Goal: Task Accomplishment & Management: Manage account settings

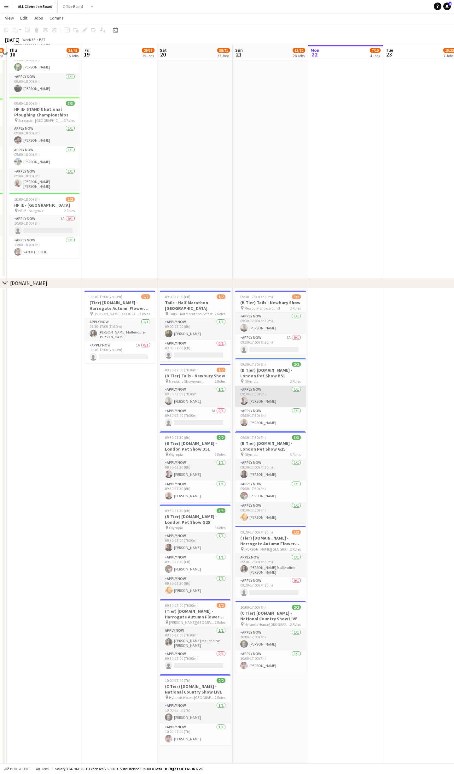
scroll to position [2165, 0]
click at [168, 735] on app-user-avatar at bounding box center [169, 739] width 8 height 8
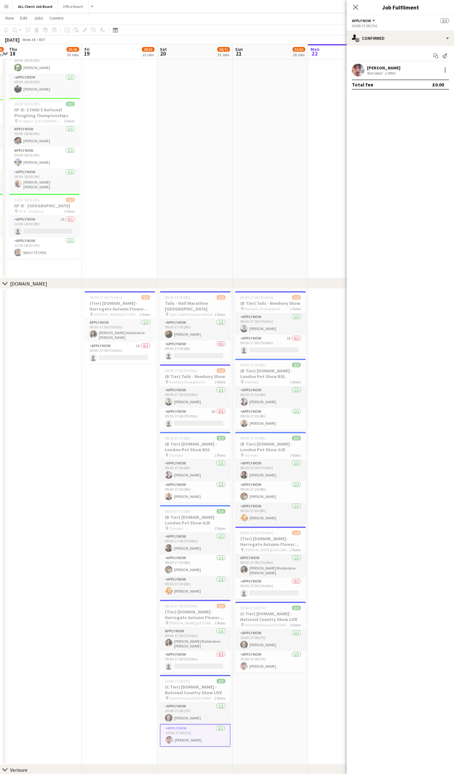
click at [356, 69] on app-user-avatar at bounding box center [358, 70] width 13 height 13
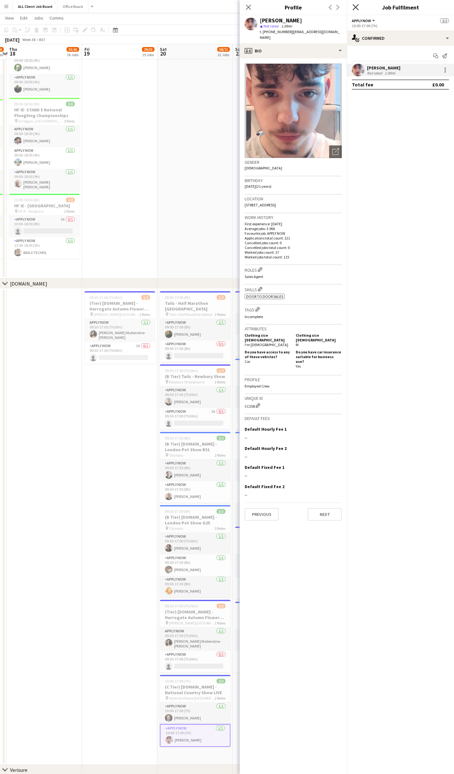
click at [356, 8] on icon "Close pop-in" at bounding box center [356, 7] width 6 height 6
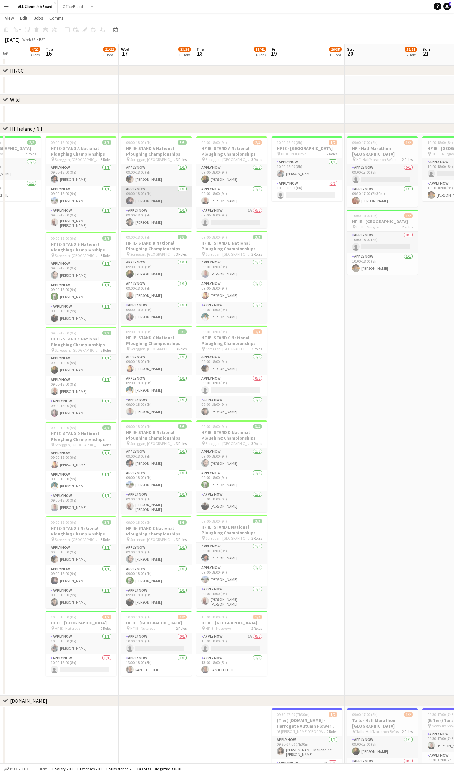
scroll to position [0, 185]
click at [279, 177] on app-user-avatar at bounding box center [279, 174] width 8 height 8
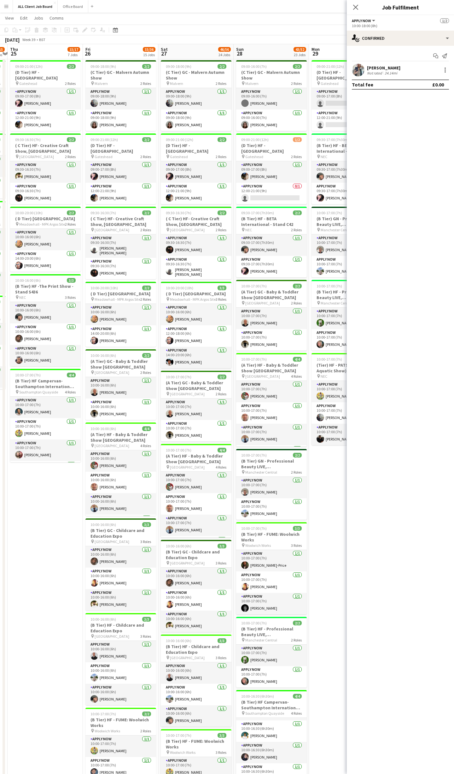
scroll to position [0, 220]
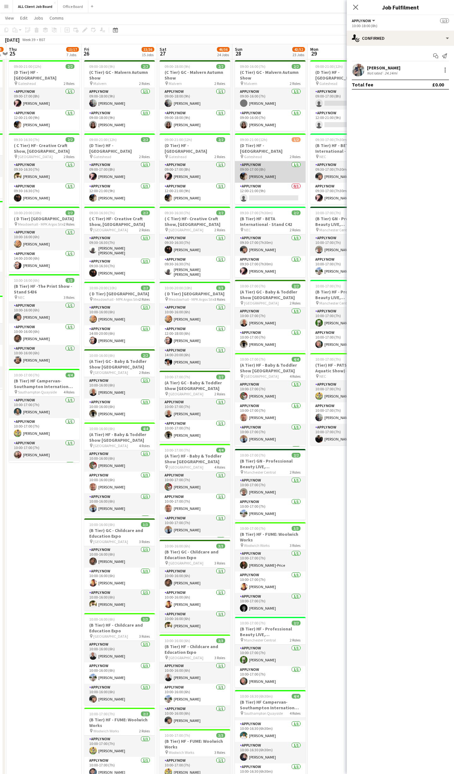
click at [244, 174] on app-user-avatar at bounding box center [244, 177] width 8 height 8
click at [363, 71] on app-user-avatar at bounding box center [358, 70] width 13 height 13
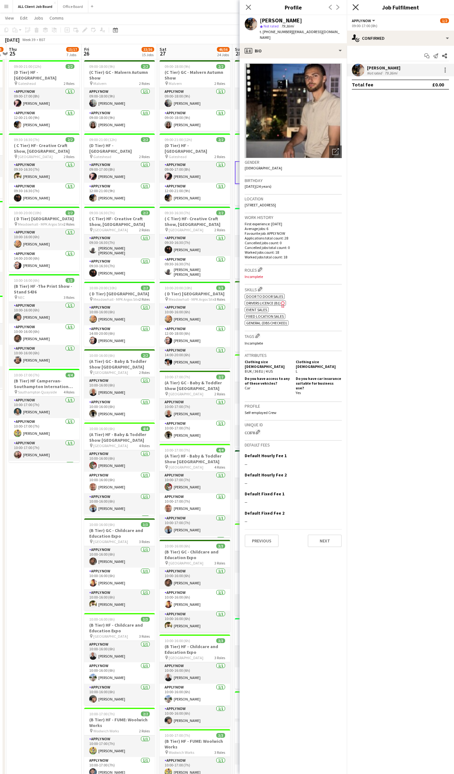
click at [355, 6] on icon at bounding box center [356, 7] width 6 height 6
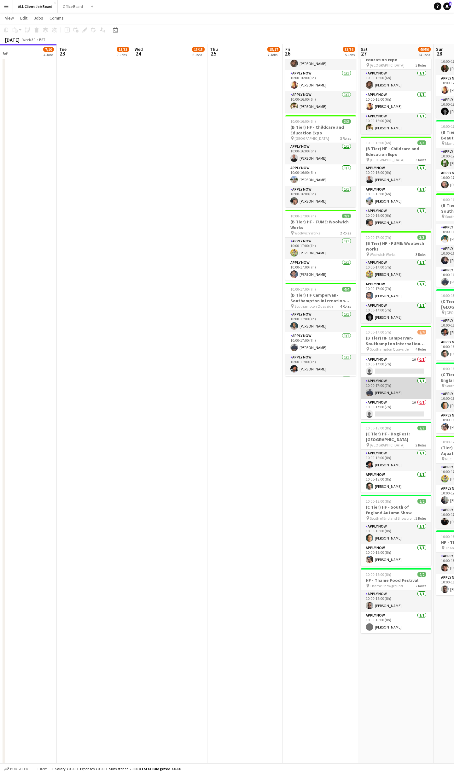
scroll to position [19, 0]
click at [365, 389] on app-card-role "APPLY NOW [DATE] 10:00-17:00 (7h) [PERSON_NAME]" at bounding box center [396, 388] width 71 height 21
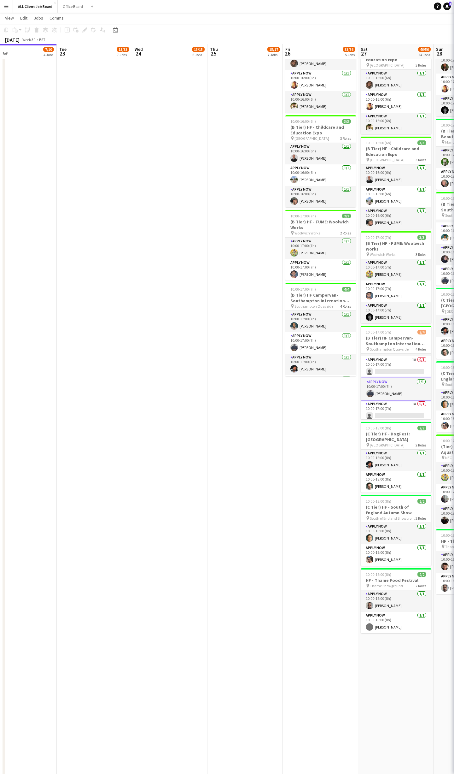
scroll to position [0, 169]
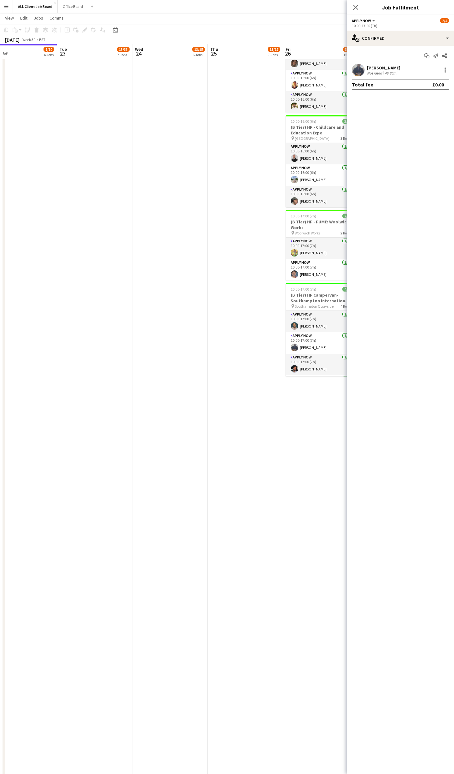
click at [355, 68] on app-user-avatar at bounding box center [358, 70] width 13 height 13
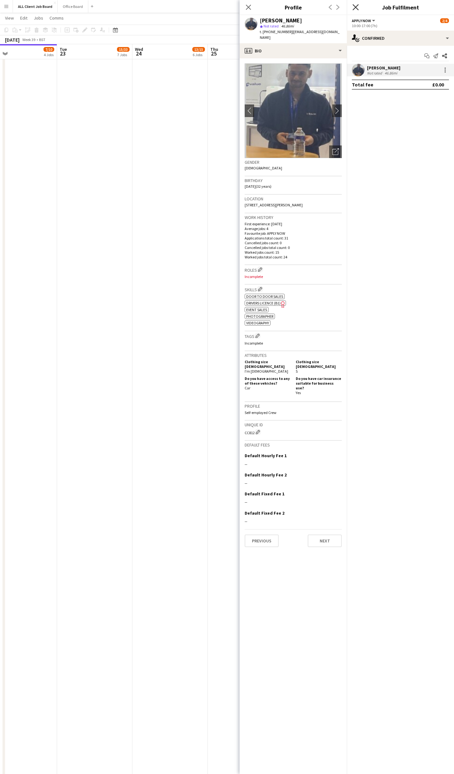
scroll to position [681, 0]
click at [356, 6] on icon "Close pop-in" at bounding box center [356, 7] width 6 height 6
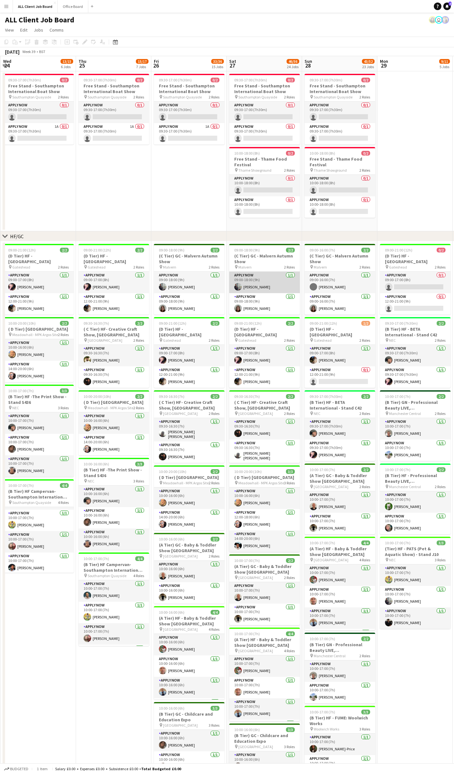
scroll to position [0, 0]
click at [343, 152] on div "10:00-18:00 (8h) 0/2" at bounding box center [340, 153] width 71 height 5
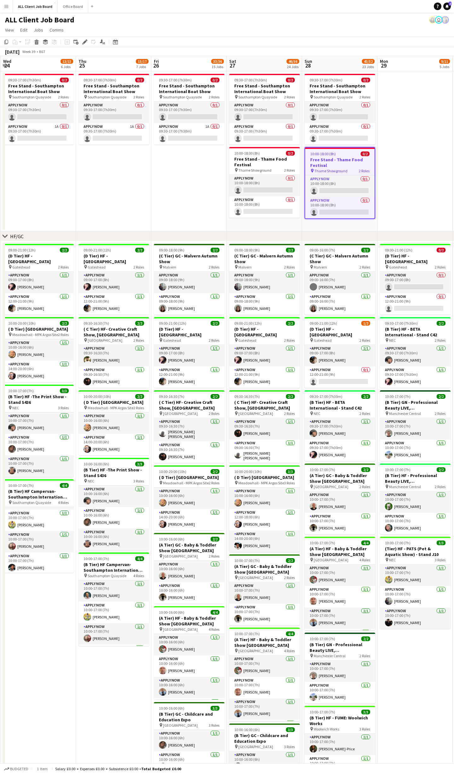
scroll to position [19, 0]
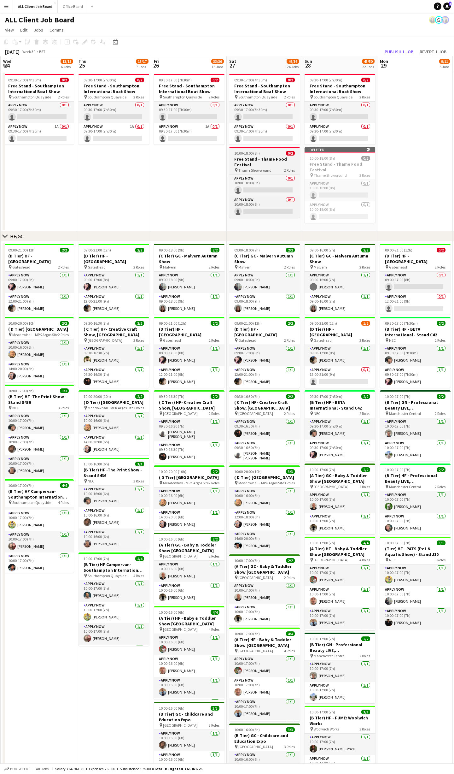
click at [264, 154] on div "10:00-18:00 (8h) 0/2" at bounding box center [264, 153] width 71 height 5
click at [399, 48] on button "Publish 2 jobs" at bounding box center [395, 52] width 36 height 8
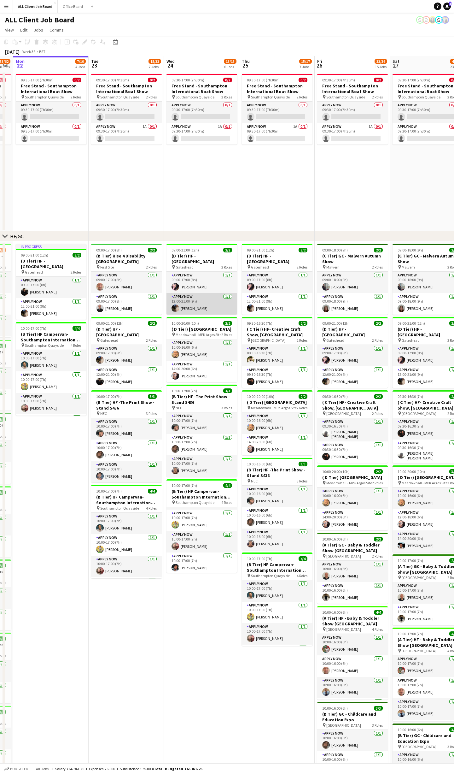
scroll to position [0, 138]
click at [76, 6] on button "Office Board Close" at bounding box center [73, 6] width 31 height 12
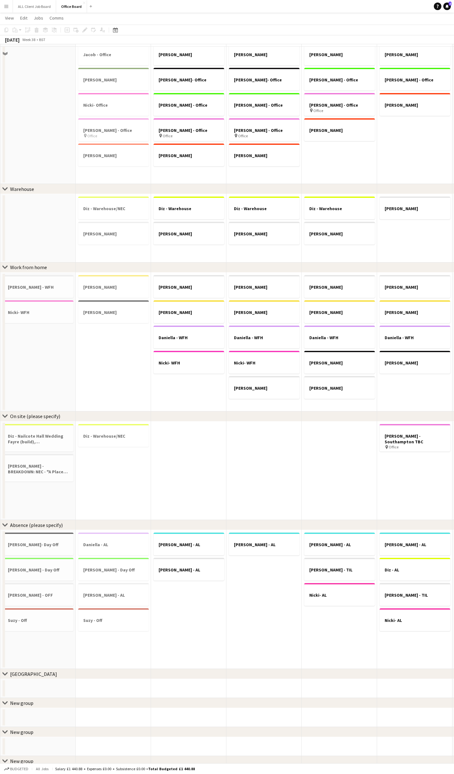
scroll to position [70, 0]
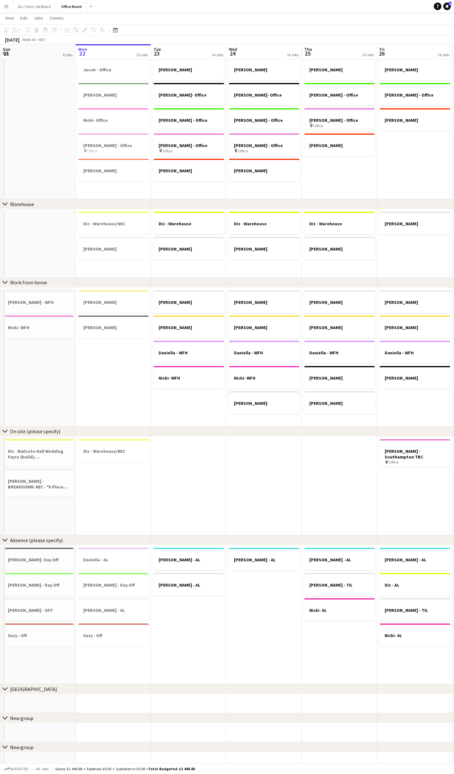
click at [265, 51] on app-board-header-date "Wed 24 14 Jobs" at bounding box center [263, 51] width 75 height 15
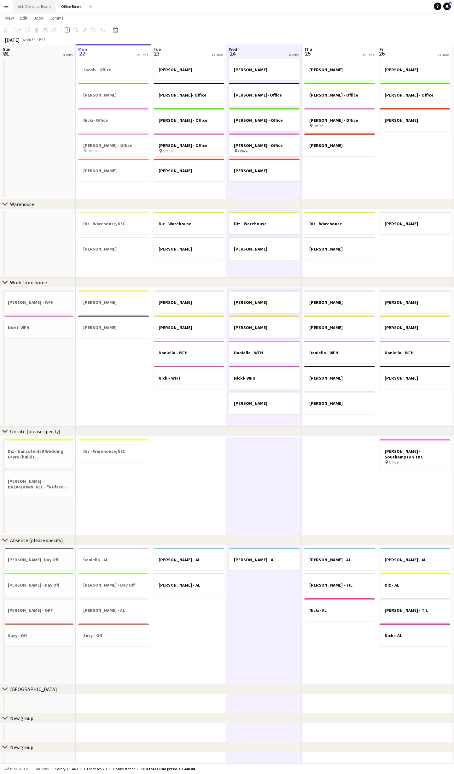
click at [37, 6] on button "ALL Client Job Board Close" at bounding box center [34, 6] width 43 height 12
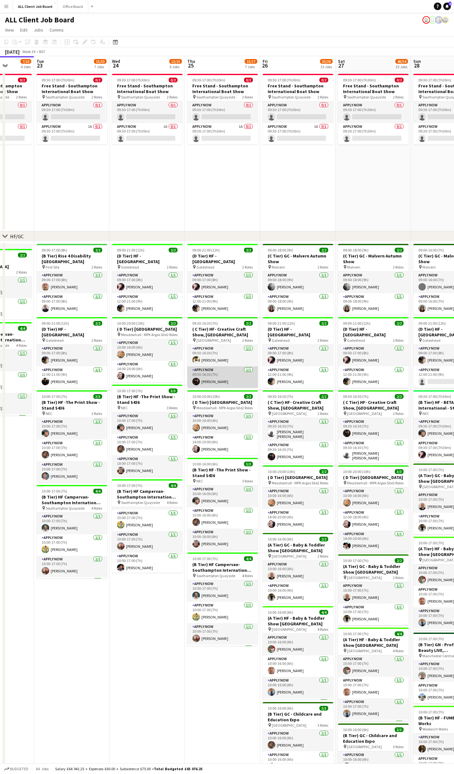
scroll to position [0, 271]
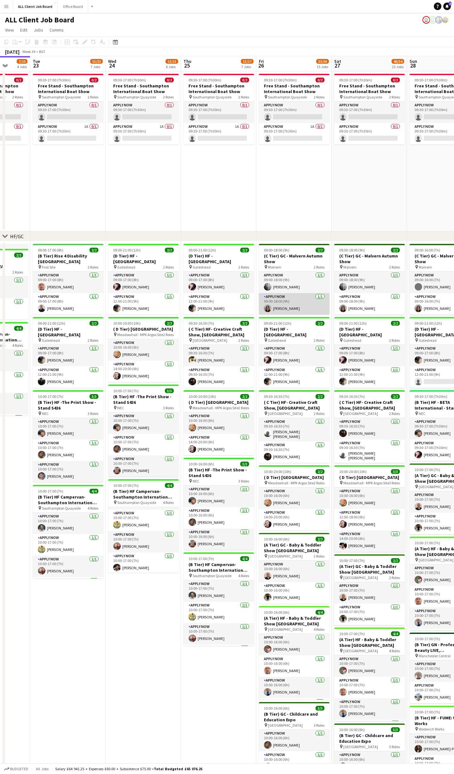
click at [308, 307] on app-card-role "APPLY NOW [DATE] 09:00-18:00 (9h) [PERSON_NAME]" at bounding box center [294, 303] width 71 height 21
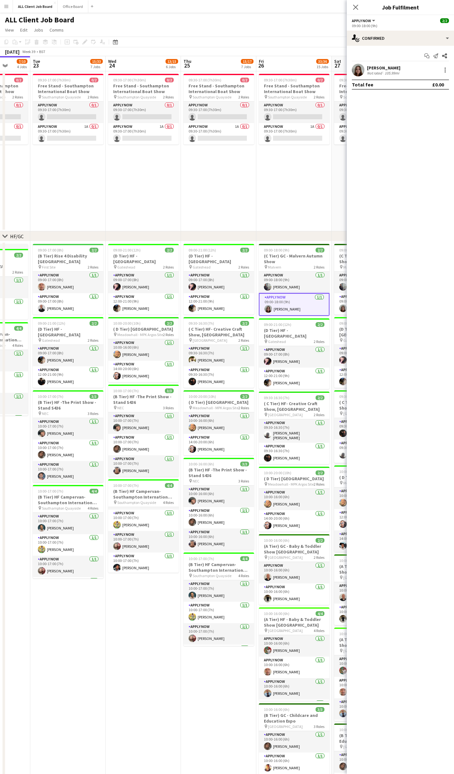
click at [374, 313] on mat-expansion-panel "check Confirmed Start chat Send notification Share [PERSON_NAME] Not rated 105.…" at bounding box center [400, 410] width 107 height 728
click at [356, 8] on icon "Close pop-in" at bounding box center [355, 7] width 5 height 5
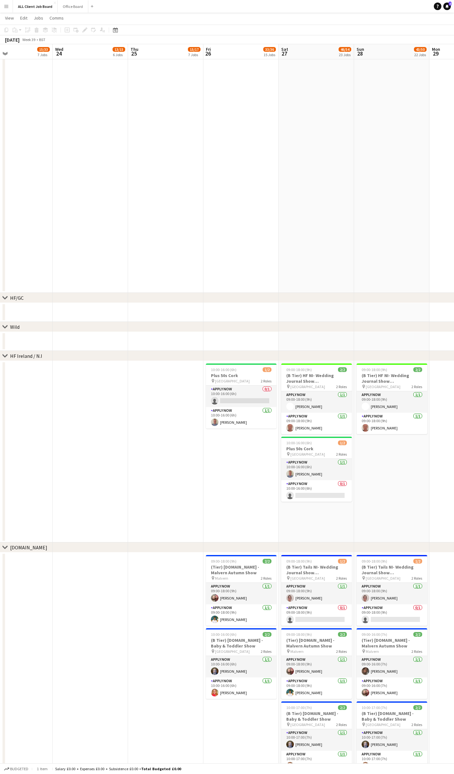
scroll to position [1567, 0]
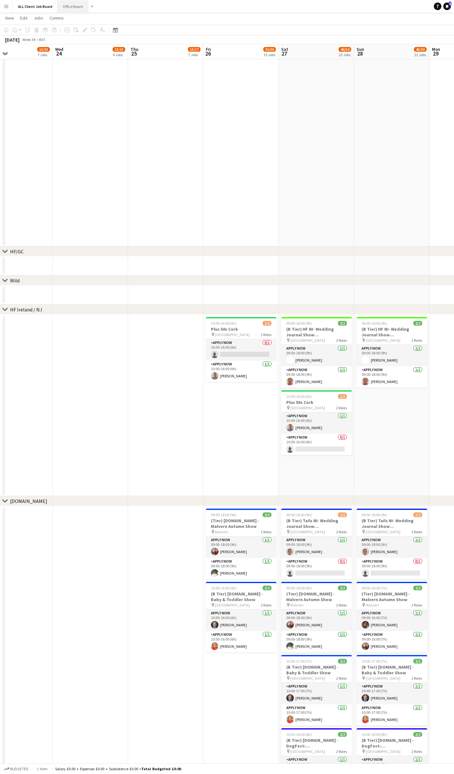
click at [66, 9] on button "Office Board Close" at bounding box center [73, 6] width 31 height 12
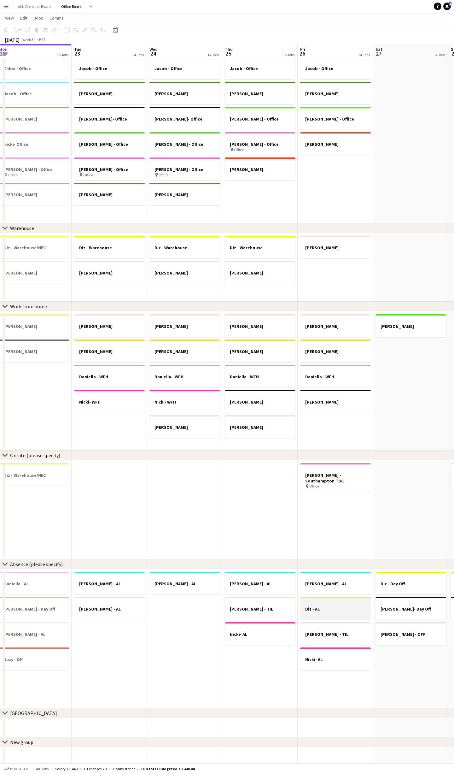
scroll to position [0, 232]
click at [38, 11] on button "ALL Client Job Board Close" at bounding box center [34, 6] width 43 height 12
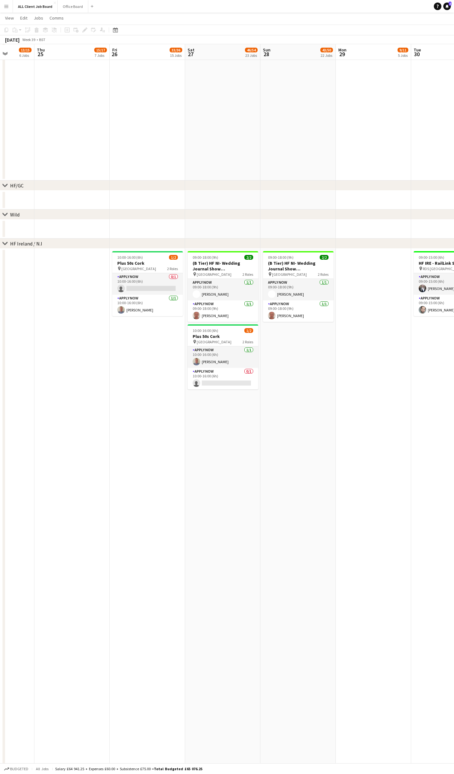
scroll to position [1634, 0]
click at [70, 4] on button "Office Board Close" at bounding box center [73, 6] width 31 height 12
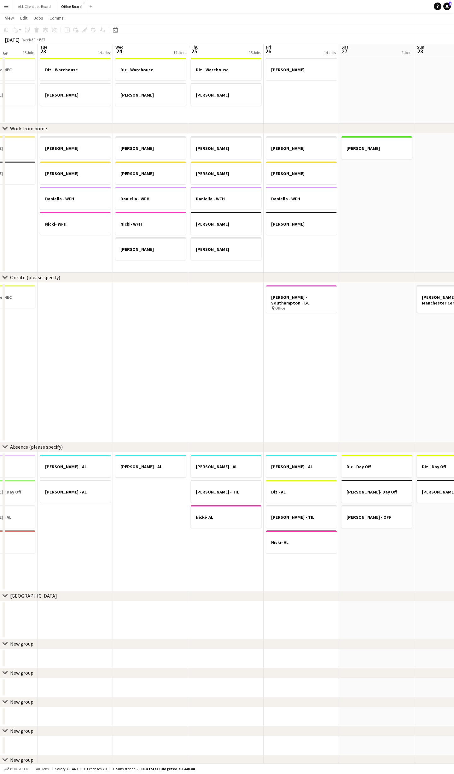
scroll to position [224, 0]
